Goal: Task Accomplishment & Management: Use online tool/utility

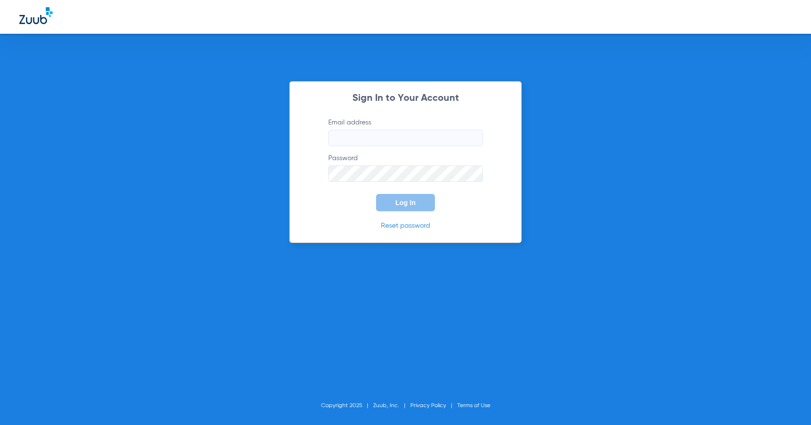
type input "[EMAIL_ADDRESS][DOMAIN_NAME]"
click at [390, 207] on button "Log In" at bounding box center [405, 202] width 59 height 17
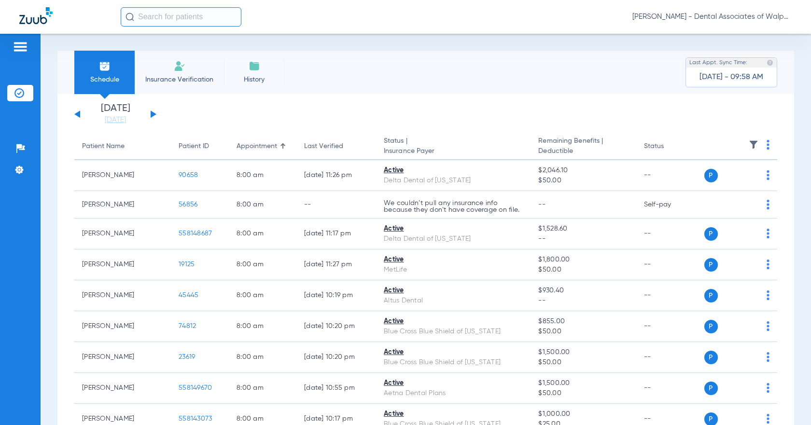
click at [139, 17] on input "text" at bounding box center [181, 16] width 121 height 19
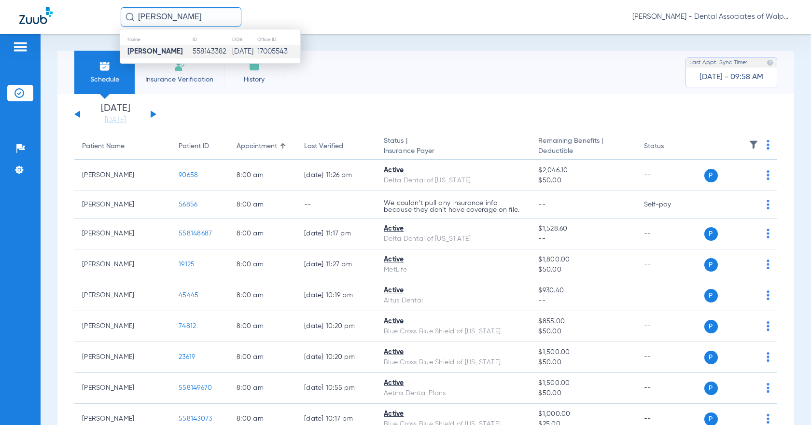
click at [137, 51] on strong "[PERSON_NAME]" at bounding box center [154, 51] width 55 height 7
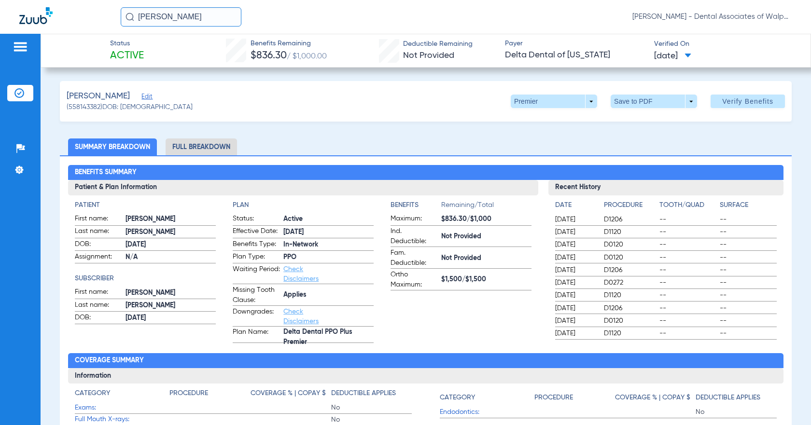
click at [201, 148] on li "Full Breakdown" at bounding box center [201, 146] width 71 height 17
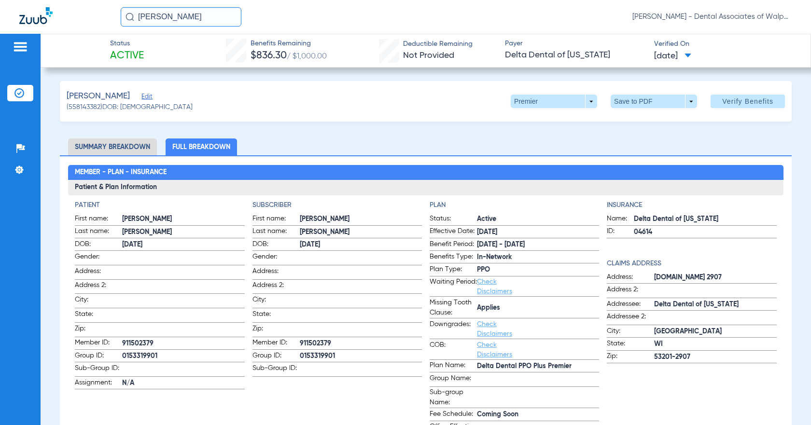
click at [201, 148] on li "Full Breakdown" at bounding box center [201, 146] width 71 height 17
click at [205, 145] on li "Full Breakdown" at bounding box center [201, 146] width 71 height 17
click at [135, 14] on input "[PERSON_NAME]" at bounding box center [181, 16] width 121 height 19
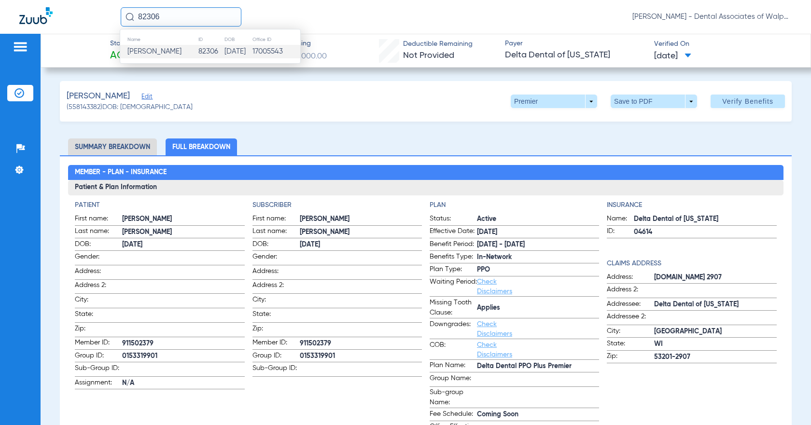
click at [138, 54] on span "[PERSON_NAME]" at bounding box center [154, 51] width 54 height 7
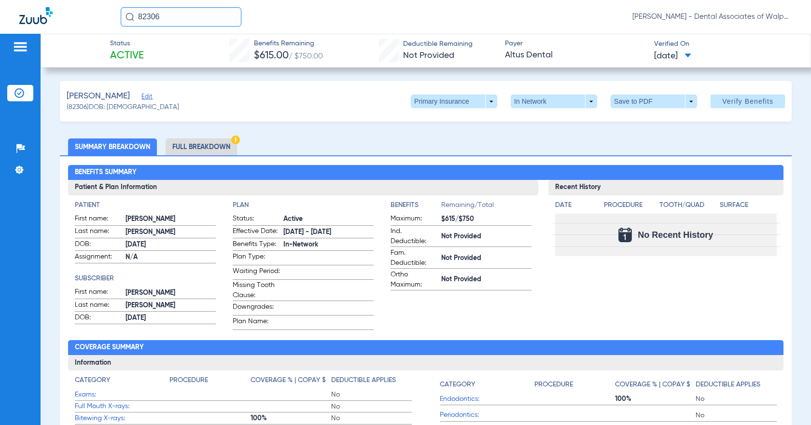
click at [146, 56] on div "Status Active Benefits Remaining $615.00 / $750.00 Deductible Remaining Not Pro…" at bounding box center [426, 51] width 770 height 34
click at [200, 147] on li "Full Breakdown" at bounding box center [201, 146] width 71 height 17
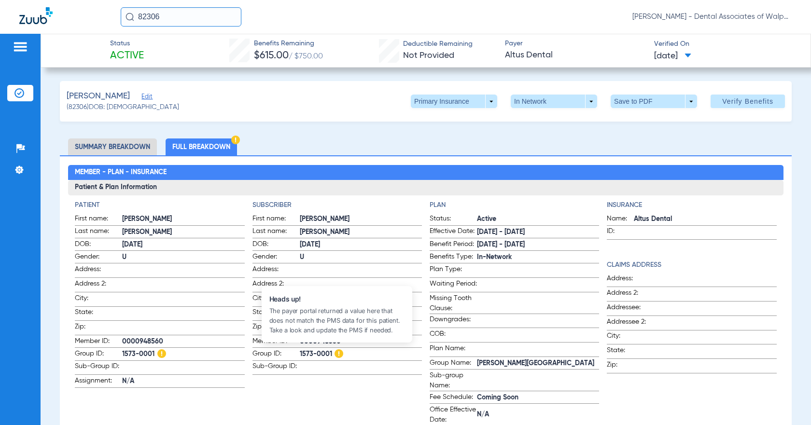
click at [336, 352] on img at bounding box center [338, 353] width 9 height 9
drag, startPoint x: 137, startPoint y: 15, endPoint x: 203, endPoint y: 0, distance: 67.3
click at [196, 17] on input "82306" at bounding box center [181, 16] width 121 height 19
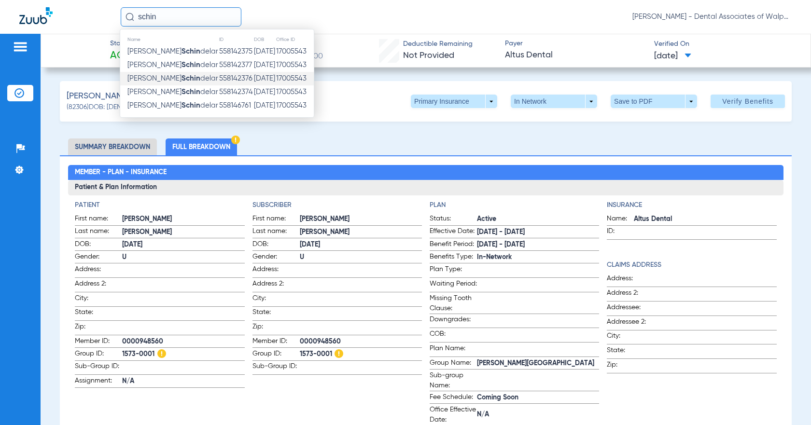
click at [181, 79] on strong "Schin" at bounding box center [190, 78] width 19 height 7
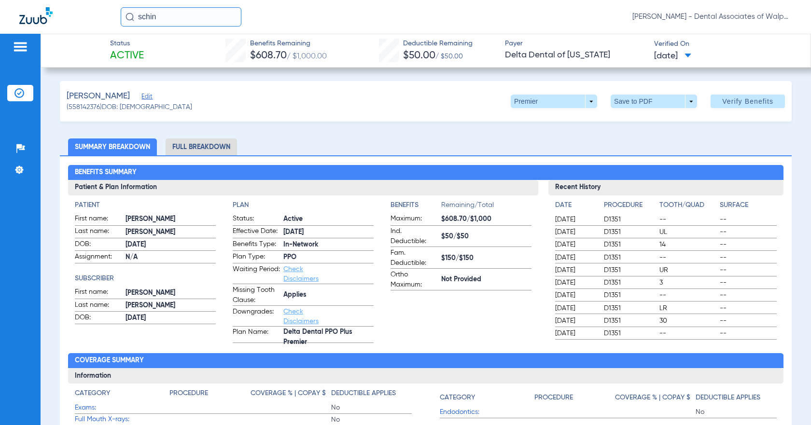
click at [214, 150] on li "Full Breakdown" at bounding box center [201, 146] width 71 height 17
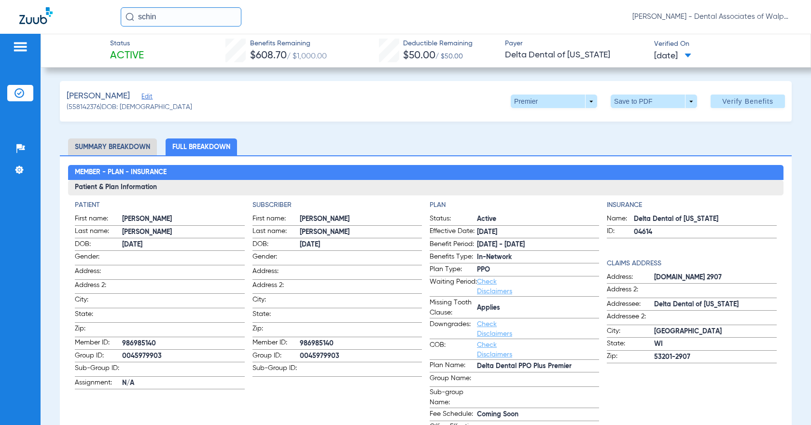
drag, startPoint x: 137, startPoint y: 16, endPoint x: 170, endPoint y: 23, distance: 33.6
click at [170, 23] on input "schin" at bounding box center [181, 16] width 121 height 19
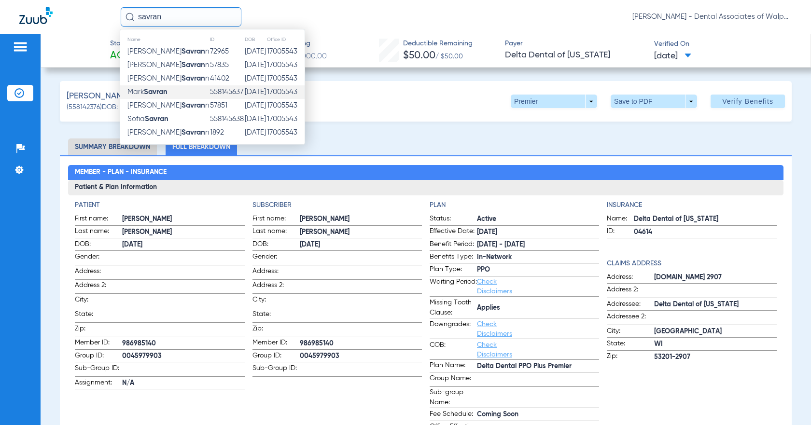
click at [164, 93] on strong "Savran" at bounding box center [156, 91] width 24 height 7
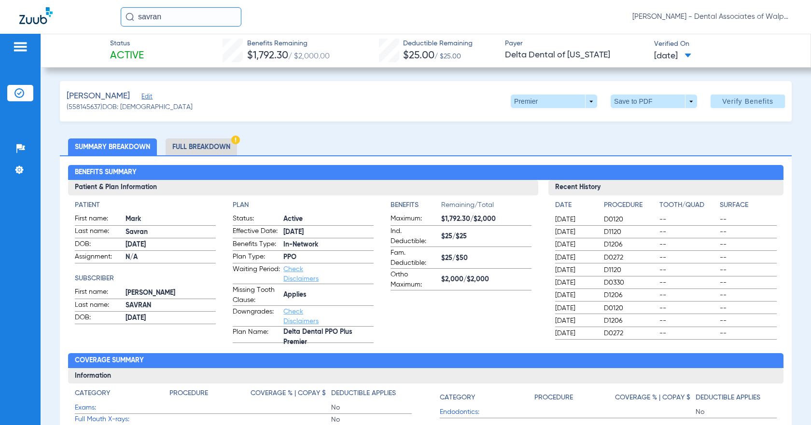
click at [202, 147] on li "Full Breakdown" at bounding box center [201, 146] width 71 height 17
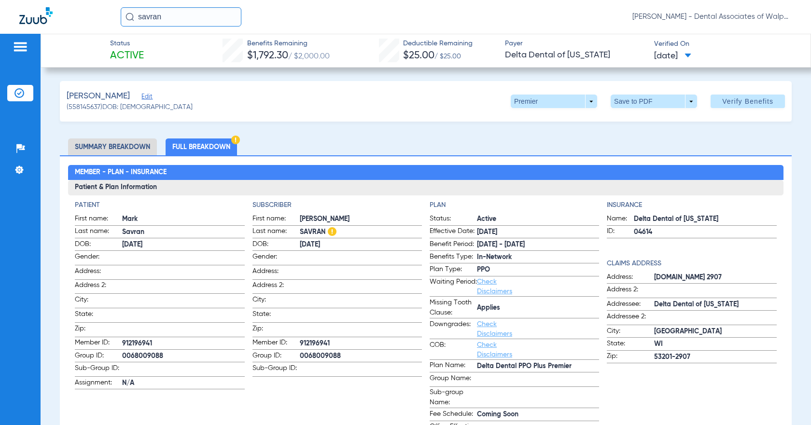
drag, startPoint x: 136, startPoint y: 16, endPoint x: 194, endPoint y: 6, distance: 59.3
click at [188, 15] on input "savran" at bounding box center [181, 16] width 121 height 19
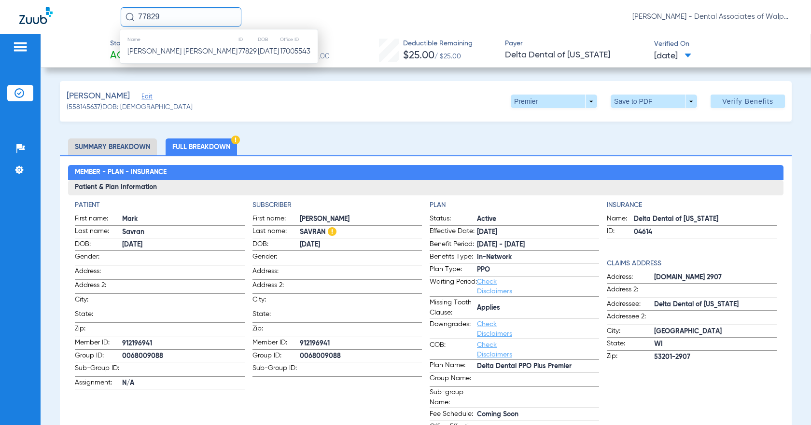
click at [155, 51] on span "[PERSON_NAME] [PERSON_NAME]" at bounding box center [182, 51] width 110 height 7
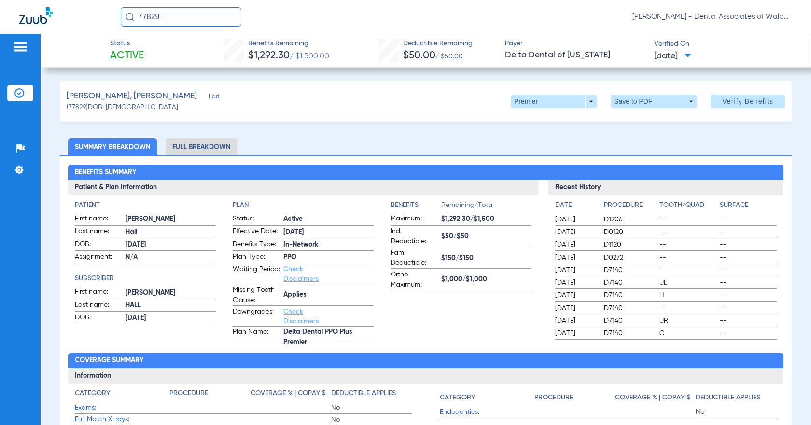
click at [207, 144] on li "Full Breakdown" at bounding box center [201, 146] width 71 height 17
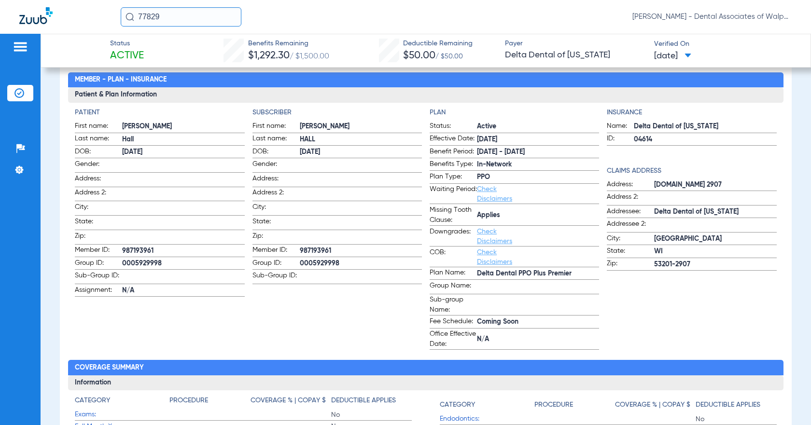
scroll to position [34, 0]
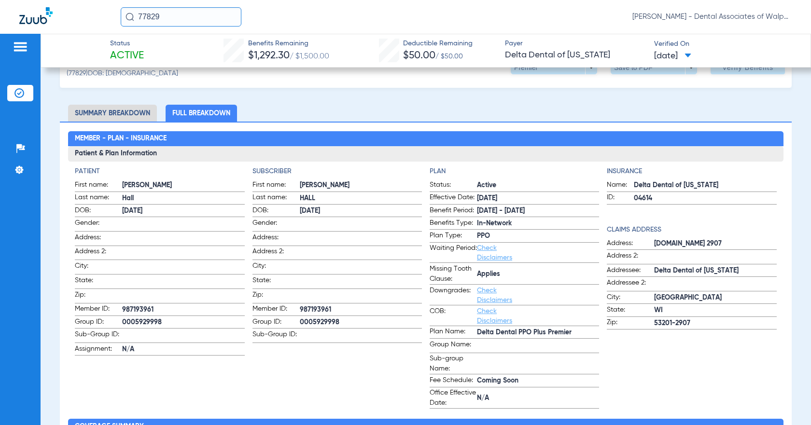
drag, startPoint x: 146, startPoint y: 14, endPoint x: 177, endPoint y: 15, distance: 30.9
click at [177, 15] on input "77829" at bounding box center [181, 16] width 121 height 19
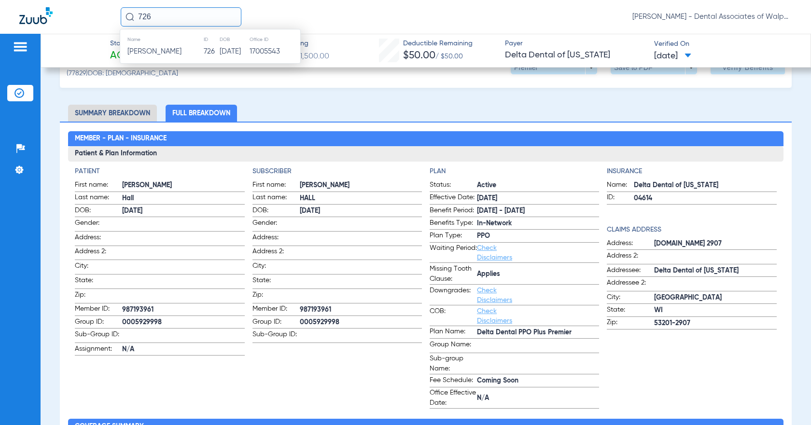
drag, startPoint x: 137, startPoint y: 14, endPoint x: 191, endPoint y: 1, distance: 55.0
click at [189, 4] on div "726 Name ID DOB Office ID [PERSON_NAME] 726 [DATE] 17005543 [PERSON_NAME] - Den…" at bounding box center [405, 17] width 811 height 34
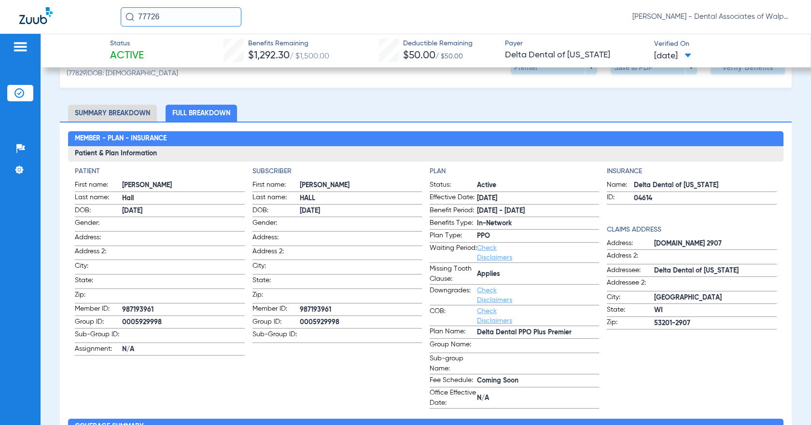
click at [169, 14] on input "77726" at bounding box center [181, 16] width 121 height 19
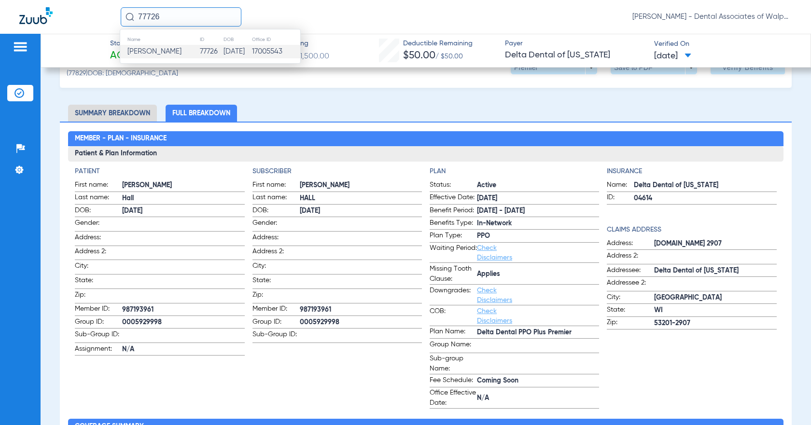
click at [151, 53] on span "[PERSON_NAME]" at bounding box center [154, 51] width 54 height 7
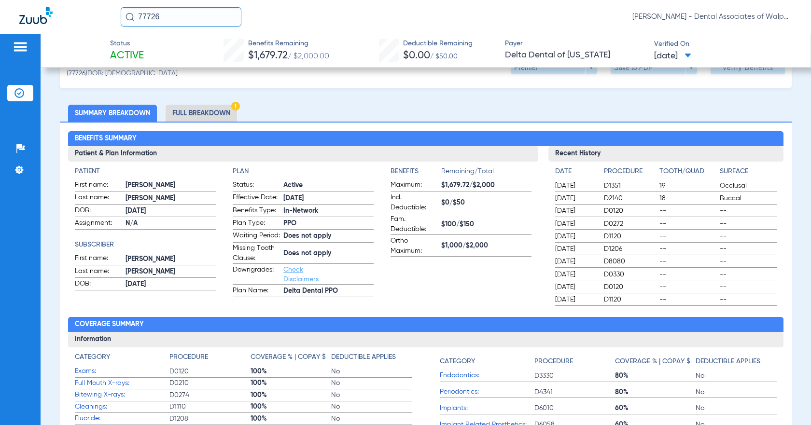
click at [193, 111] on li "Full Breakdown" at bounding box center [201, 113] width 71 height 17
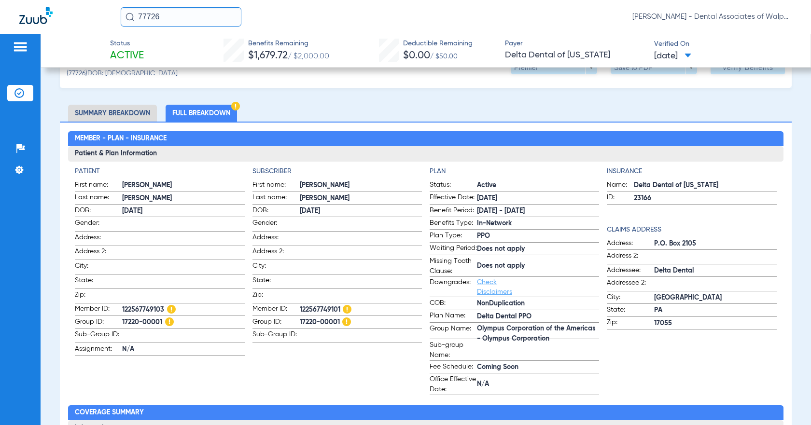
drag, startPoint x: 137, startPoint y: 13, endPoint x: 185, endPoint y: 9, distance: 48.4
click at [193, 19] on input "77726" at bounding box center [181, 16] width 121 height 19
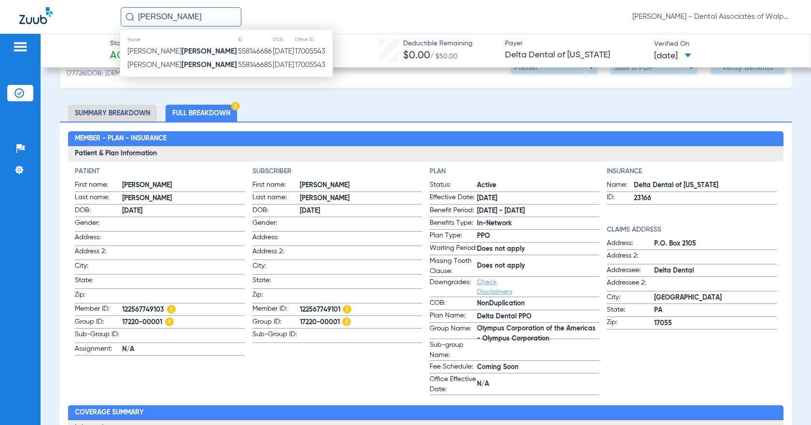
click at [181, 49] on strong "[PERSON_NAME]" at bounding box center [208, 51] width 55 height 7
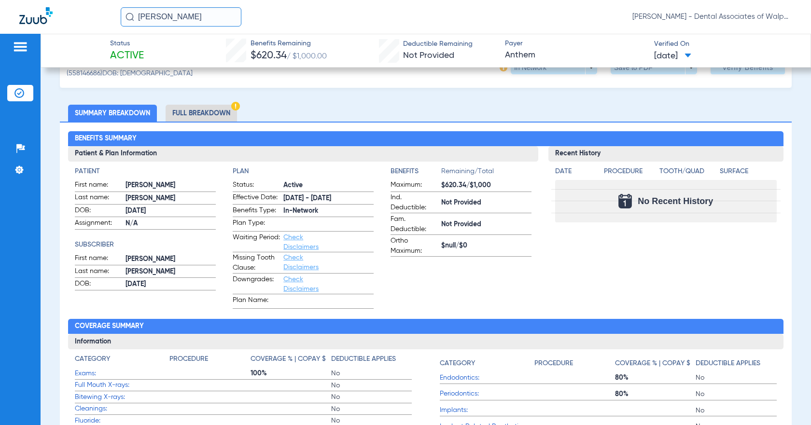
click at [184, 116] on li "Full Breakdown" at bounding box center [201, 113] width 71 height 17
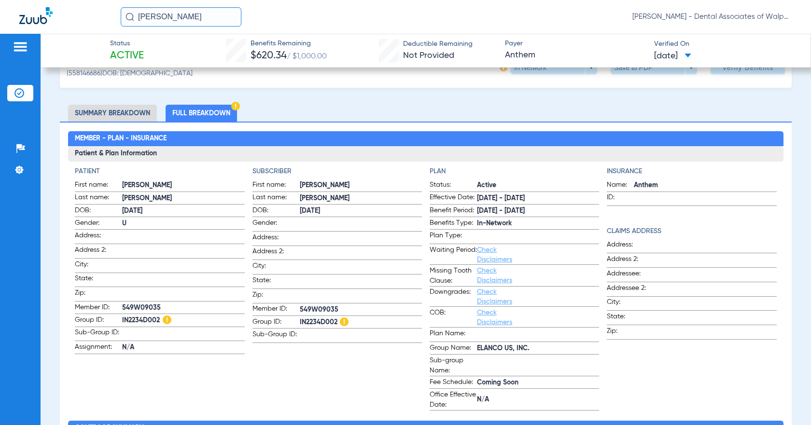
drag, startPoint x: 139, startPoint y: 16, endPoint x: 211, endPoint y: 16, distance: 71.4
click at [207, 22] on input "[PERSON_NAME]" at bounding box center [181, 16] width 121 height 19
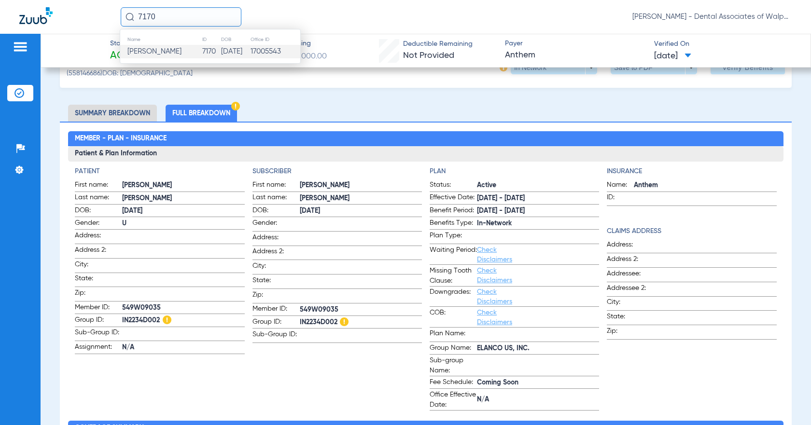
click at [179, 53] on td "[PERSON_NAME]" at bounding box center [161, 52] width 82 height 14
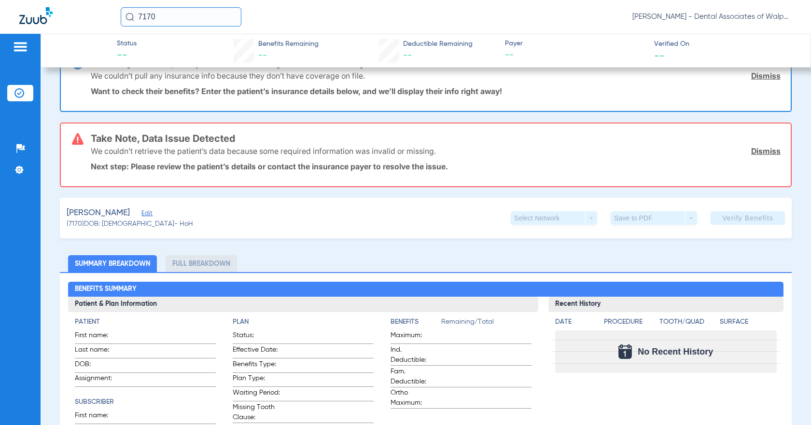
scroll to position [184, 0]
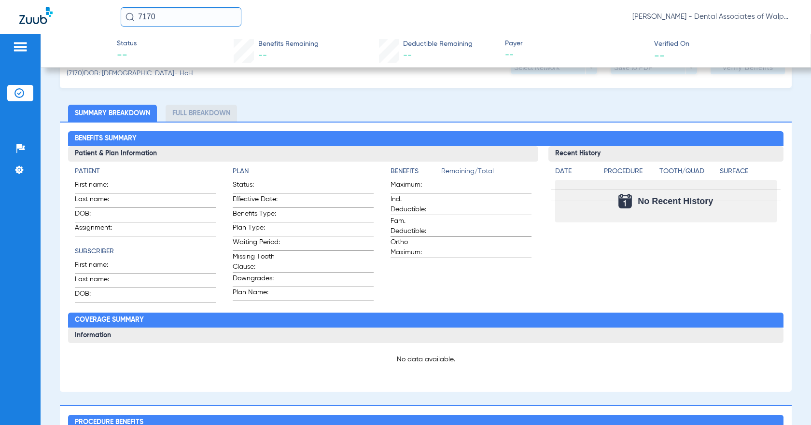
click at [141, 16] on input "7170" at bounding box center [181, 16] width 121 height 19
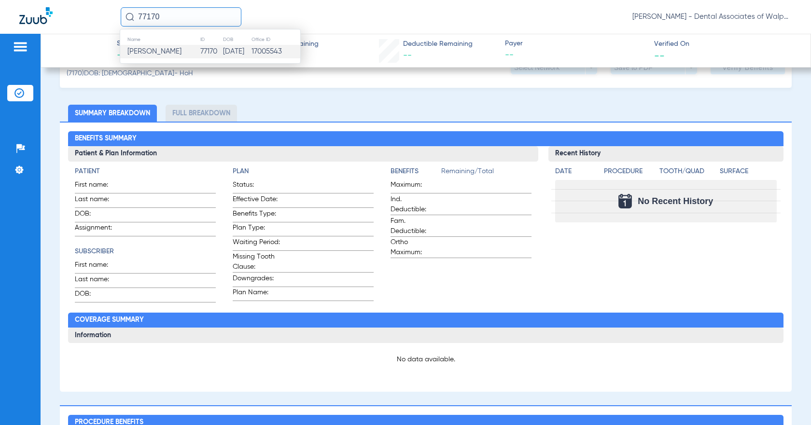
click at [153, 51] on span "[PERSON_NAME]" at bounding box center [154, 51] width 54 height 7
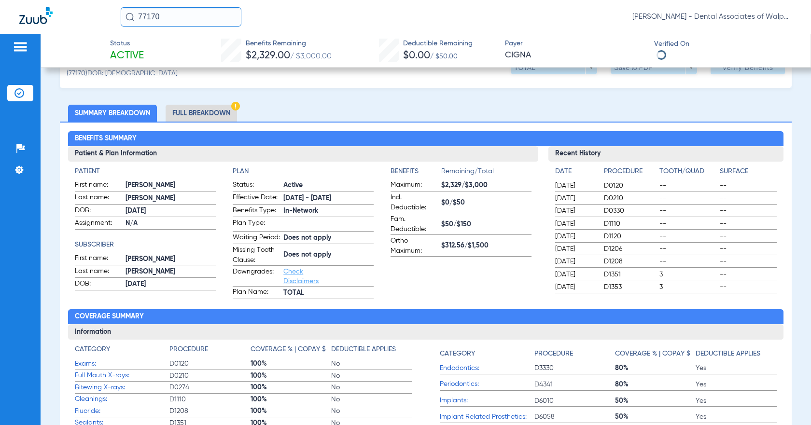
click at [204, 108] on li "Full Breakdown" at bounding box center [201, 113] width 71 height 17
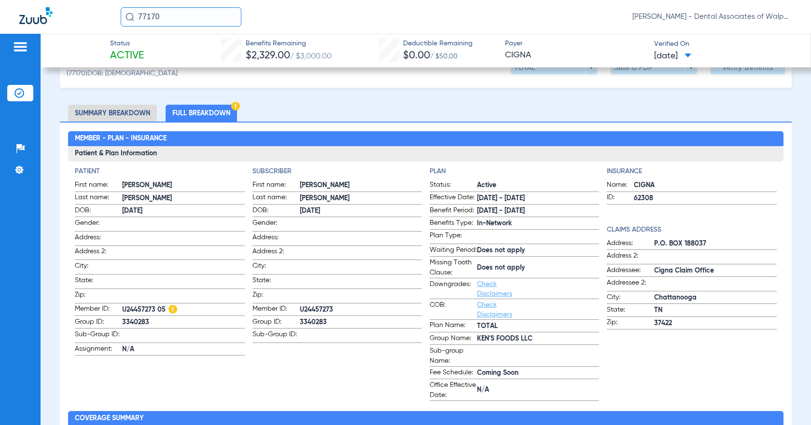
drag, startPoint x: 135, startPoint y: 15, endPoint x: 220, endPoint y: 5, distance: 86.0
click at [201, 15] on input "77170" at bounding box center [181, 16] width 121 height 19
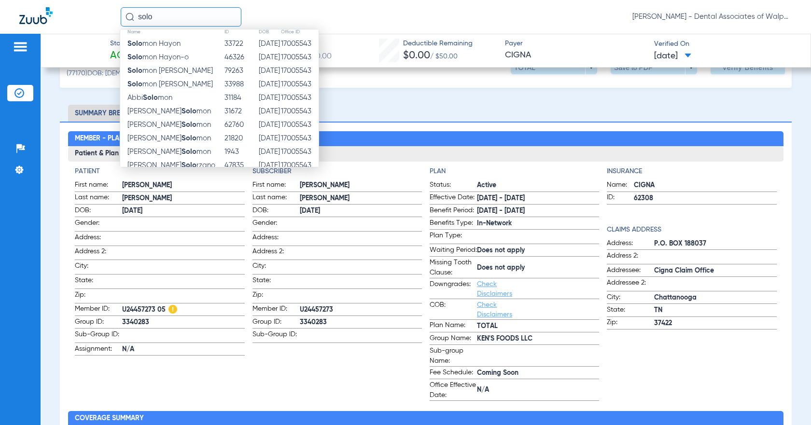
scroll to position [0, 0]
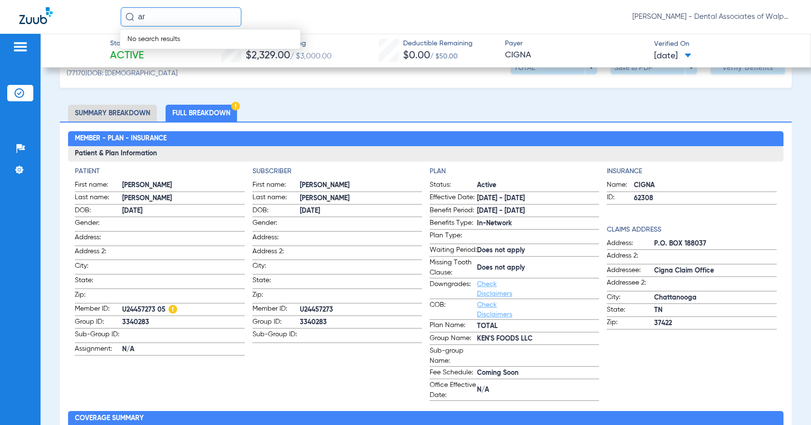
type input "r"
type input "[PERSON_NAME], solo"
drag, startPoint x: 160, startPoint y: 16, endPoint x: 214, endPoint y: 18, distance: 53.6
click at [213, 19] on input "[PERSON_NAME], solo" at bounding box center [181, 16] width 121 height 19
click at [156, 54] on span "[PERSON_NAME] Solo" at bounding box center [162, 51] width 70 height 7
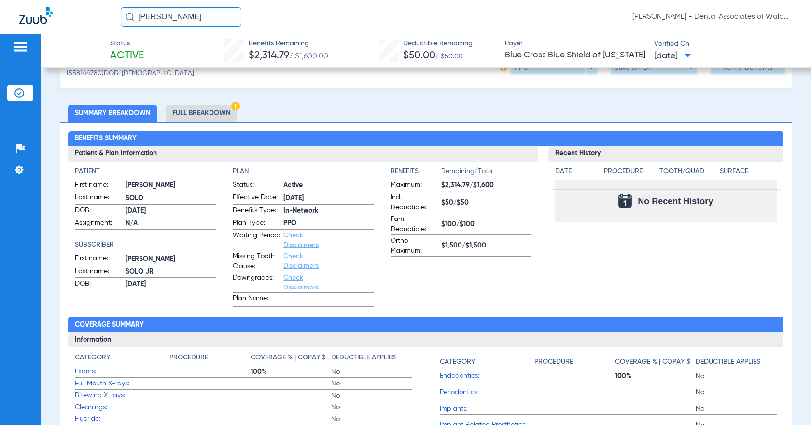
click at [198, 114] on li "Full Breakdown" at bounding box center [201, 113] width 71 height 17
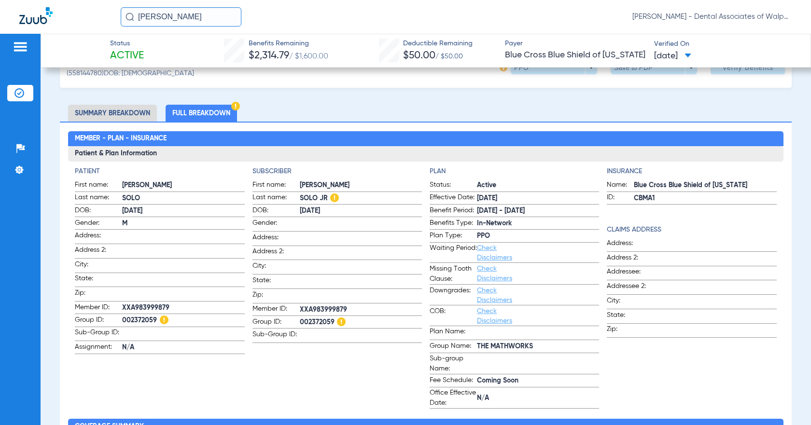
drag, startPoint x: 139, startPoint y: 14, endPoint x: 221, endPoint y: 4, distance: 83.0
click at [214, 12] on input "[PERSON_NAME]" at bounding box center [181, 16] width 121 height 19
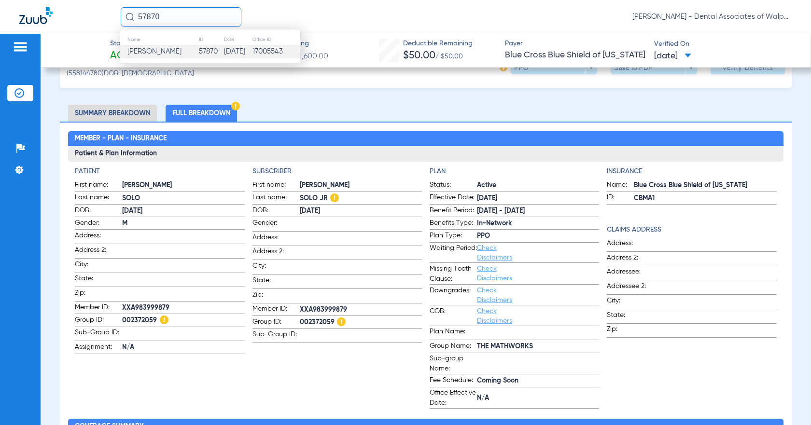
type input "57870"
click at [138, 51] on span "[PERSON_NAME]" at bounding box center [154, 51] width 54 height 7
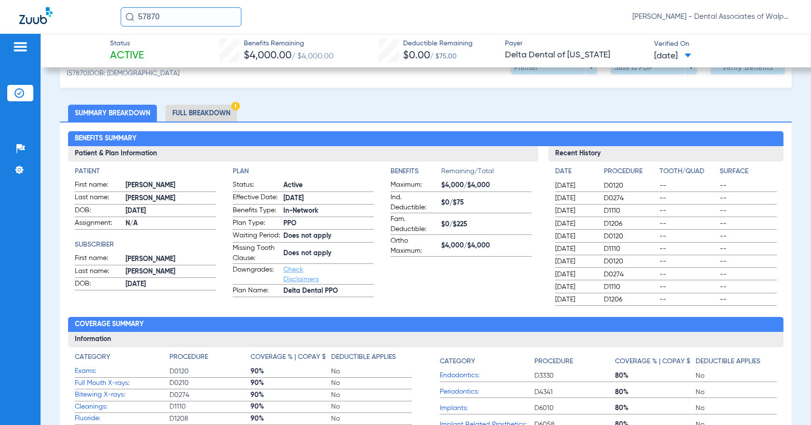
click at [182, 110] on li "Full Breakdown" at bounding box center [201, 113] width 71 height 17
